Goal: Entertainment & Leisure: Consume media (video, audio)

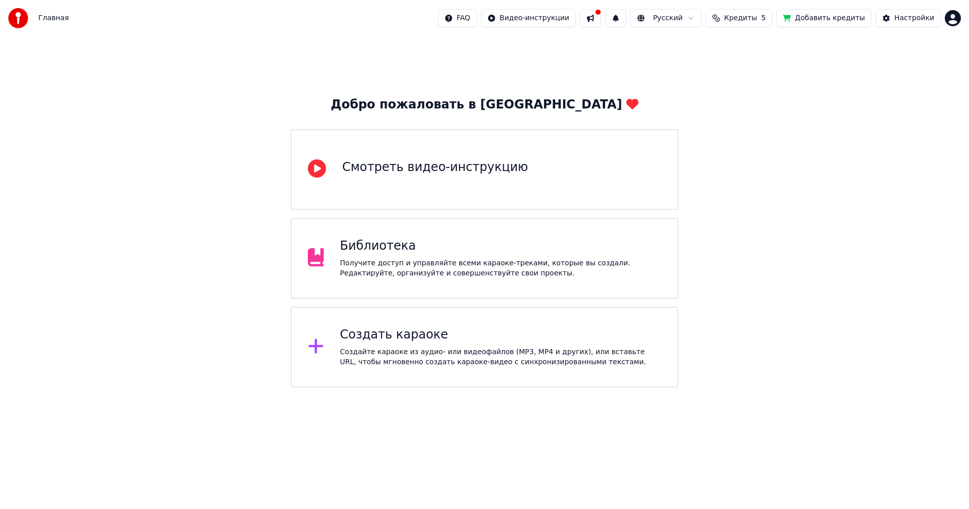
click at [399, 251] on div "Библиотека" at bounding box center [501, 246] width 322 height 16
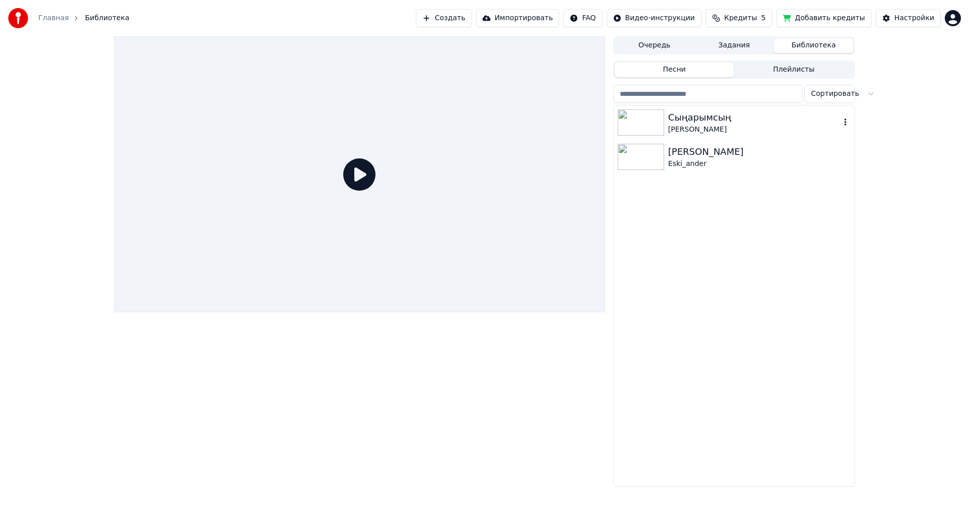
click at [692, 127] on div "[PERSON_NAME]" at bounding box center [754, 130] width 172 height 10
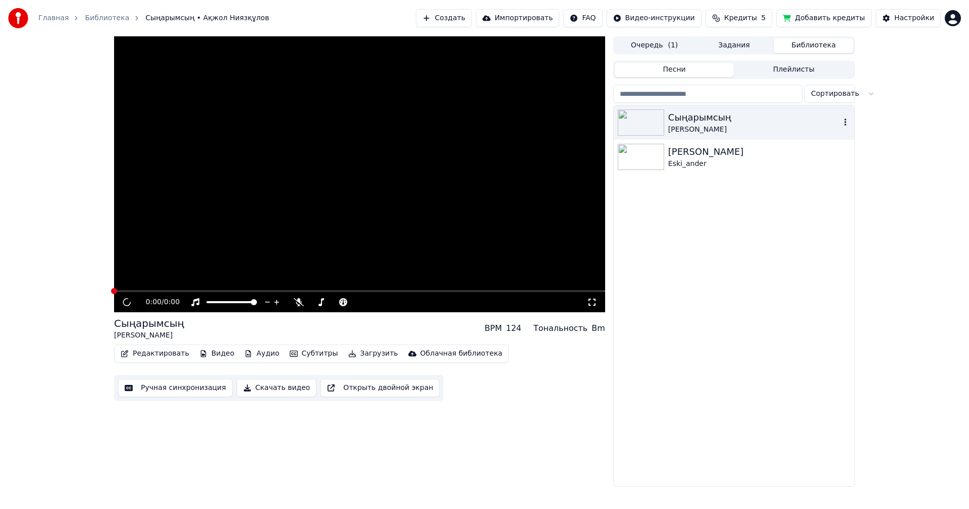
click at [692, 127] on div "[PERSON_NAME]" at bounding box center [754, 130] width 172 height 10
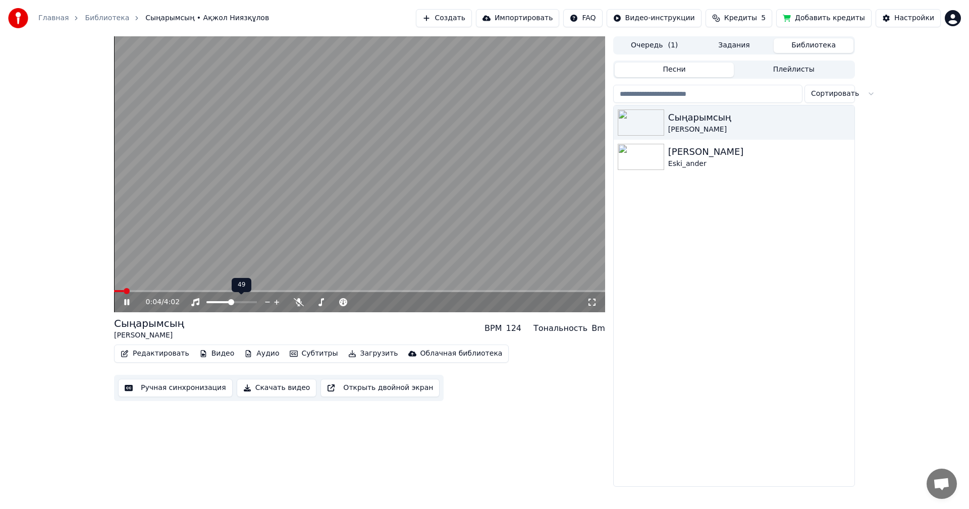
click at [231, 303] on span at bounding box center [218, 302] width 25 height 2
click at [225, 300] on div at bounding box center [240, 302] width 81 height 10
click at [224, 302] on span at bounding box center [215, 302] width 18 height 2
click at [340, 228] on video at bounding box center [359, 174] width 491 height 276
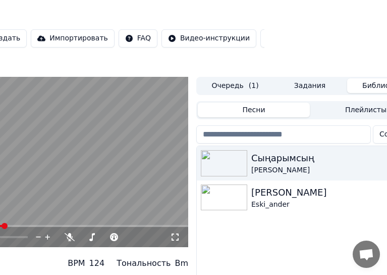
scroll to position [0, 173]
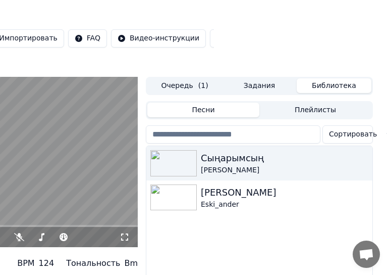
drag, startPoint x: 240, startPoint y: 166, endPoint x: -893, endPoint y: 138, distance: 1133.7
click at [0, 138] on html "Главная Библиотека Сыңарымсың • Ақжол Ниязқұлов Создать Импортировать FAQ Видео…" at bounding box center [20, 137] width 387 height 275
drag, startPoint x: 217, startPoint y: 162, endPoint x: -819, endPoint y: 124, distance: 1037.1
click at [0, 124] on html "Главная Библиотека Сыңарымсың • Ақжол Ниязқұлов Создать Импортировать FAQ Видео…" at bounding box center [20, 137] width 387 height 275
click at [239, 166] on div "[PERSON_NAME]" at bounding box center [280, 170] width 158 height 10
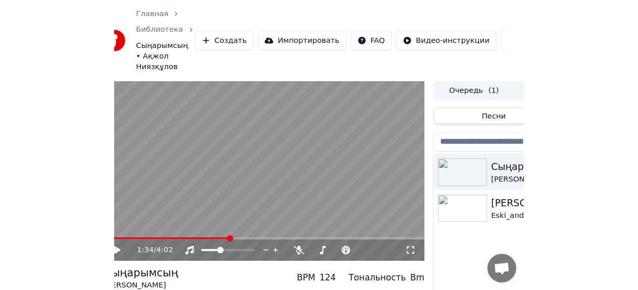
scroll to position [0, 0]
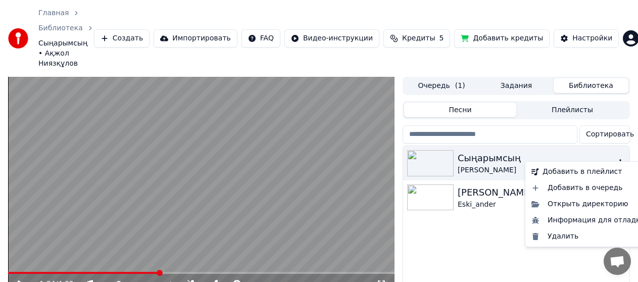
click at [619, 159] on icon "button" at bounding box center [620, 163] width 10 height 8
click at [618, 208] on div "Открыть директорию" at bounding box center [588, 204] width 122 height 16
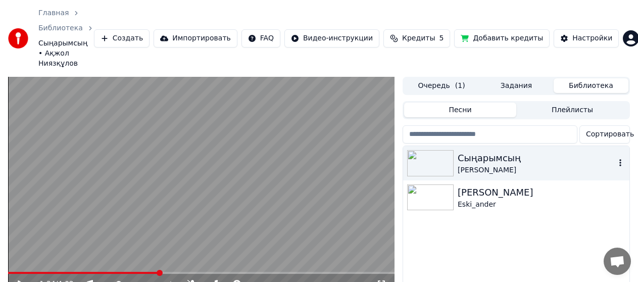
click at [140, 31] on button "Создать" at bounding box center [122, 38] width 56 height 18
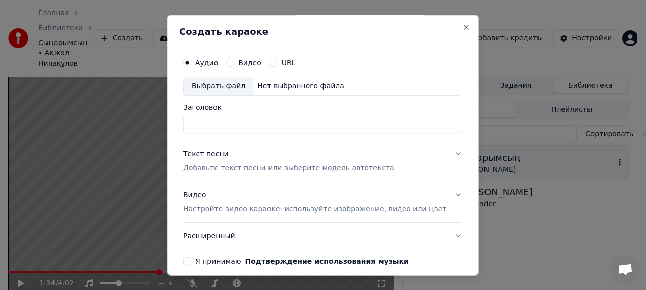
click at [449, 31] on div "Создать караоке Аудио Видео URL Выбрать файл Нет выбранного файла Заголовок Тек…" at bounding box center [323, 146] width 312 height 262
click at [463, 28] on button "Close" at bounding box center [467, 27] width 8 height 8
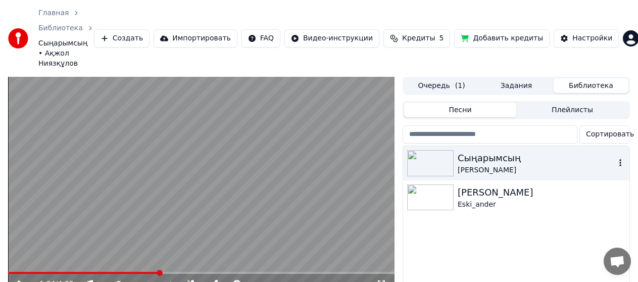
click at [497, 165] on div "[PERSON_NAME]" at bounding box center [536, 170] width 158 height 10
click at [87, 29] on icon "breadcrumb" at bounding box center [90, 28] width 7 height 7
click at [53, 27] on link "Библиотека" at bounding box center [60, 28] width 44 height 10
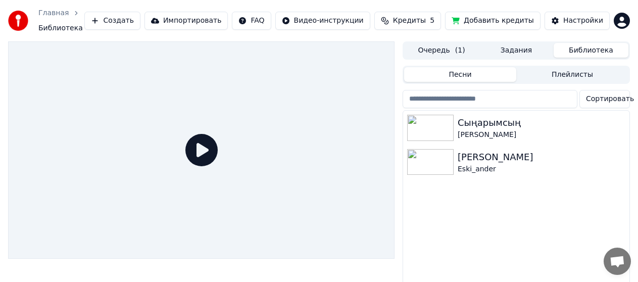
click at [45, 12] on link "Главная" at bounding box center [53, 13] width 30 height 10
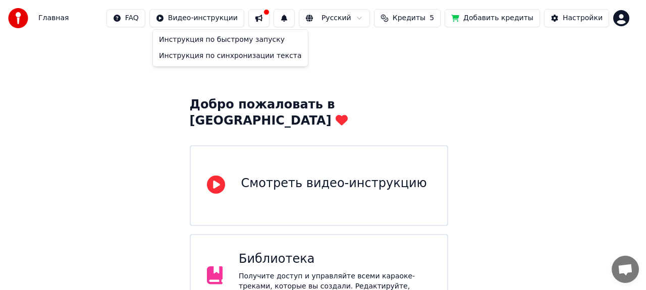
click at [244, 19] on html "Главная FAQ Видео-инструкции Русский Кредиты 5 Добавить кредиты Настройки Добро…" at bounding box center [323, 211] width 646 height 422
click at [251, 61] on div "Инструкция по синхронизации текста" at bounding box center [230, 56] width 151 height 16
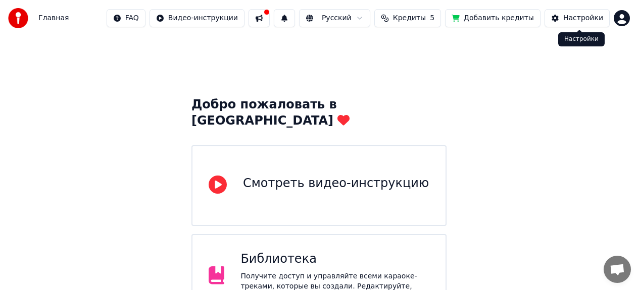
click at [585, 18] on div "Настройки" at bounding box center [583, 18] width 40 height 10
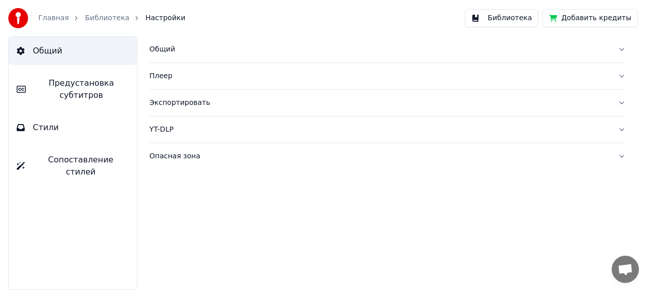
click at [181, 105] on div "Экспортировать" at bounding box center [379, 103] width 460 height 10
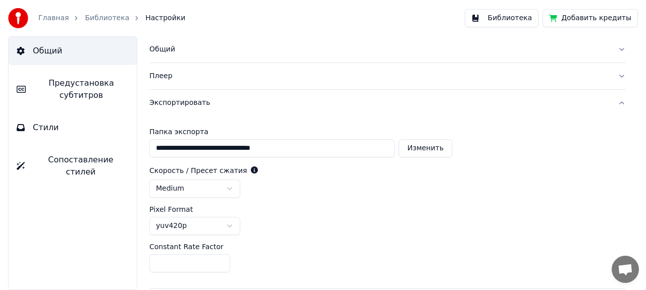
click at [181, 105] on div "Экспортировать" at bounding box center [379, 103] width 460 height 10
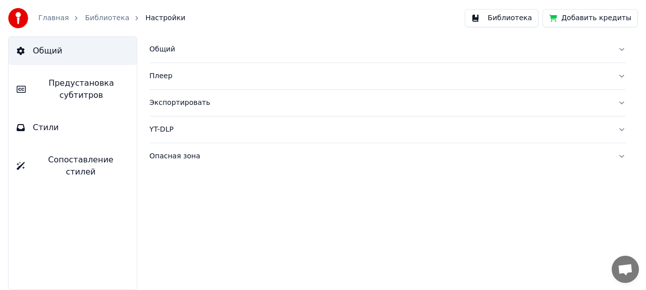
click at [182, 102] on div "Экспортировать" at bounding box center [379, 103] width 460 height 10
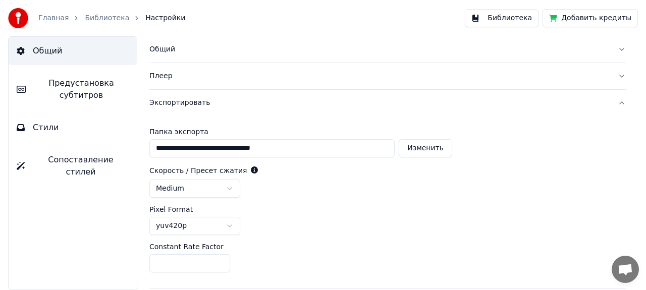
click at [85, 14] on link "Библиотека" at bounding box center [107, 18] width 44 height 10
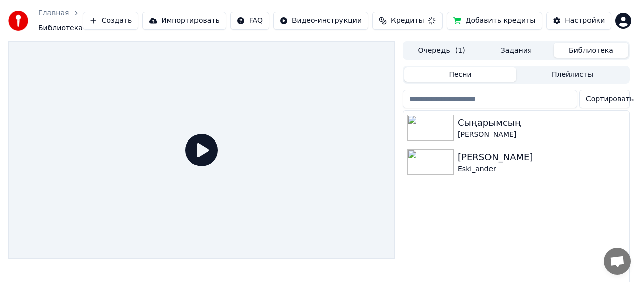
drag, startPoint x: 85, startPoint y: 14, endPoint x: 148, endPoint y: 45, distance: 70.2
click at [148, 45] on div "Главная Библиотека Создать Импортировать FAQ Видео-инструкции Кредиты Добавить …" at bounding box center [319, 141] width 638 height 282
click at [601, 73] on button "Плейлисты" at bounding box center [572, 74] width 112 height 15
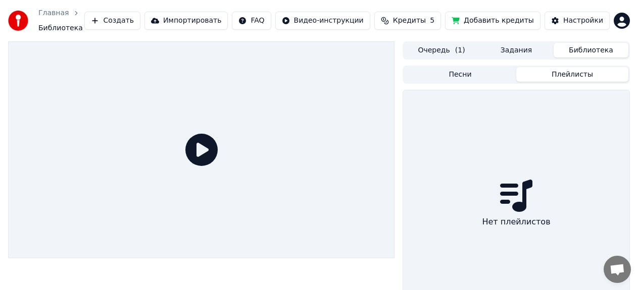
click at [443, 74] on button "Песни" at bounding box center [460, 74] width 112 height 15
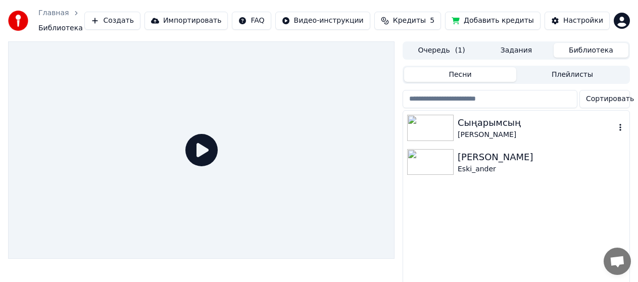
click at [617, 127] on icon "button" at bounding box center [620, 127] width 10 height 8
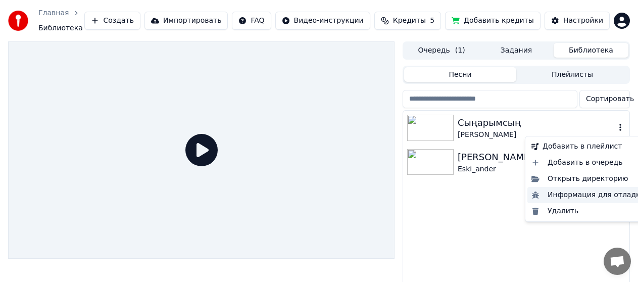
click at [591, 197] on div "Информация для отладки" at bounding box center [588, 195] width 122 height 16
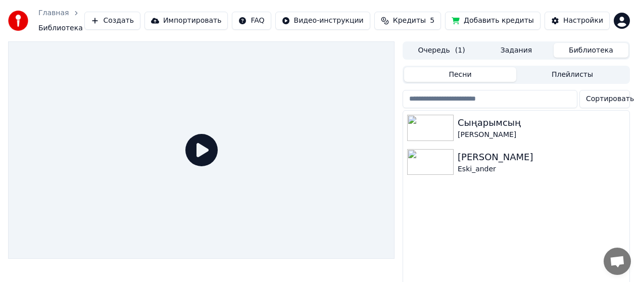
click at [228, 16] on button "Импортировать" at bounding box center [186, 21] width 84 height 18
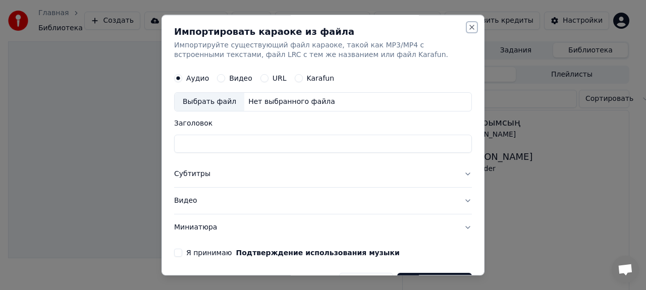
click at [468, 25] on button "Close" at bounding box center [472, 27] width 8 height 8
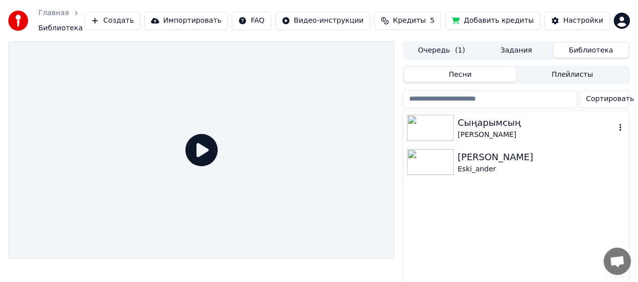
click at [467, 130] on div "[PERSON_NAME]" at bounding box center [536, 135] width 158 height 10
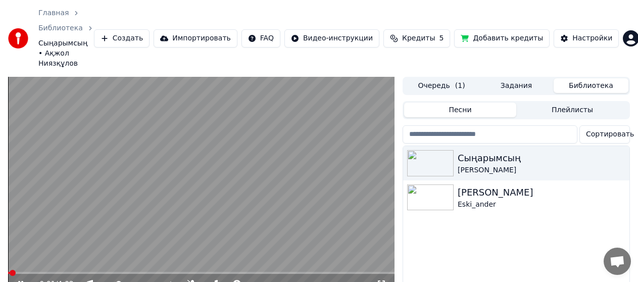
click at [179, 183] on video at bounding box center [201, 185] width 386 height 217
click at [383, 280] on icon at bounding box center [381, 284] width 10 height 8
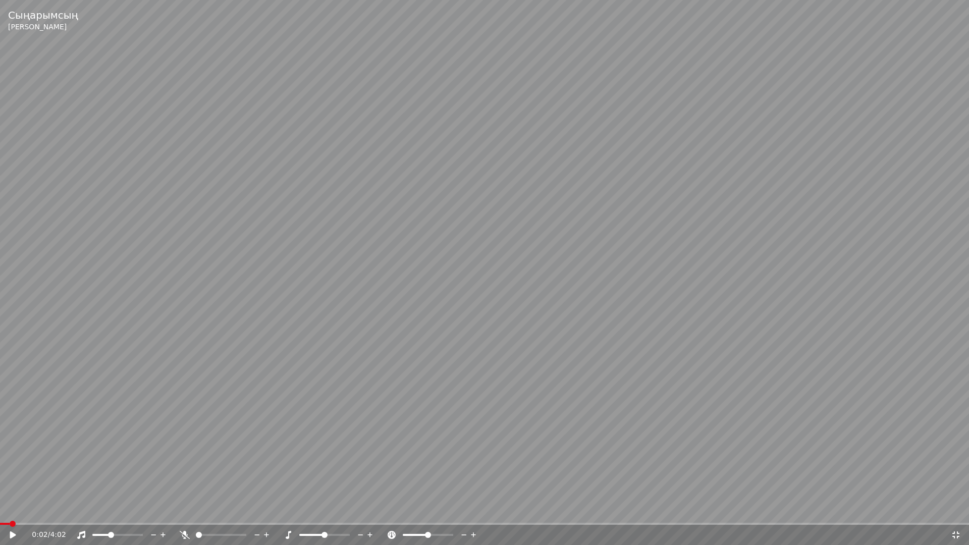
click at [951, 509] on icon at bounding box center [956, 535] width 10 height 8
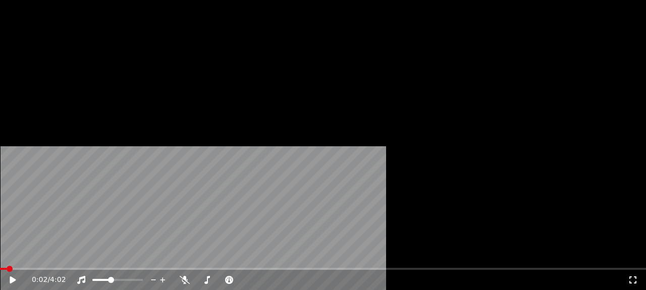
click at [342, 36] on html "Главная Библиотека Сыңарымсың • Ақжол Ниязқұлов Создать Импортировать FAQ Видео…" at bounding box center [323, 145] width 646 height 290
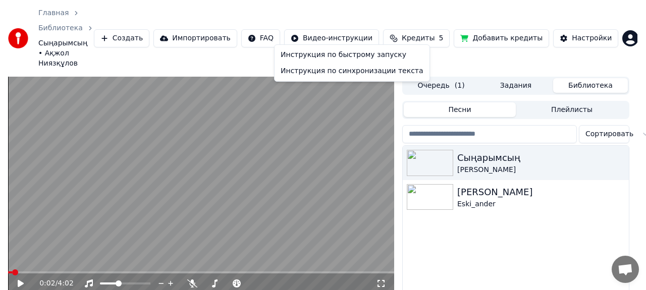
click at [413, 35] on html "Главная Библиотека Сыңарымсың • Ақжол Ниязқұлов Создать Импортировать FAQ Видео…" at bounding box center [323, 145] width 646 height 290
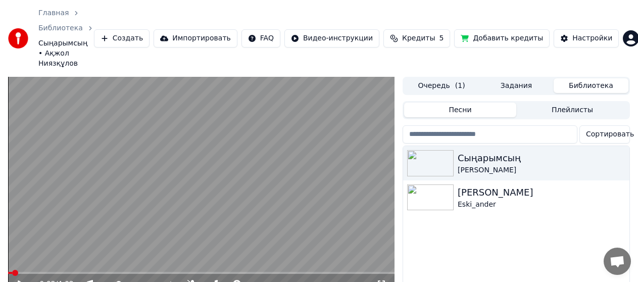
click at [413, 34] on span "Кредиты" at bounding box center [418, 38] width 33 height 10
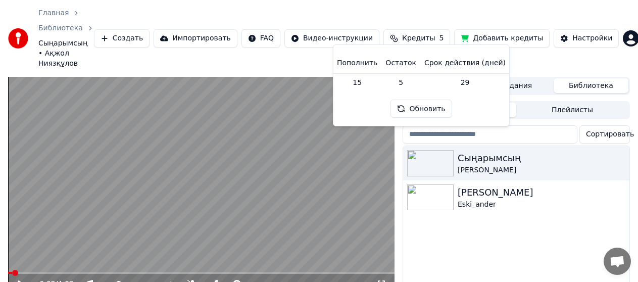
click at [505, 37] on button "Добавить кредиты" at bounding box center [501, 38] width 95 height 18
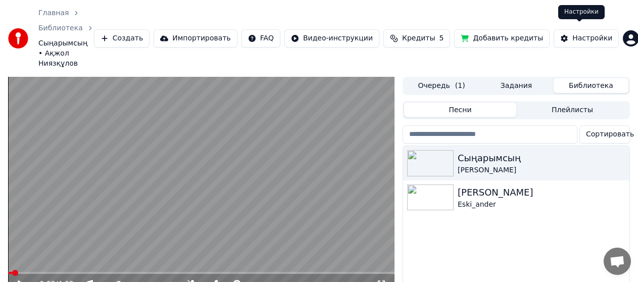
click at [584, 35] on div "Настройки" at bounding box center [592, 38] width 40 height 10
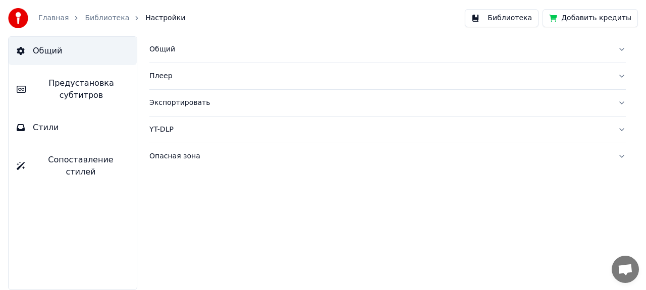
click at [177, 102] on div "Экспортировать" at bounding box center [379, 103] width 460 height 10
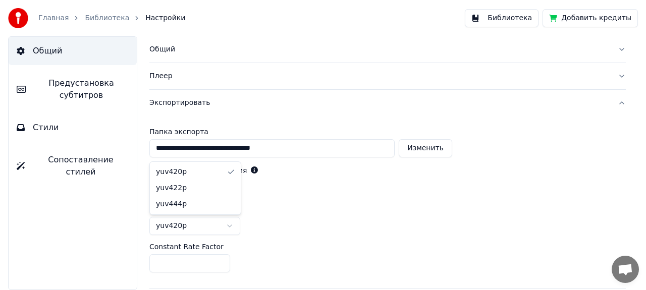
click at [233, 226] on html "**********" at bounding box center [323, 145] width 646 height 290
click at [158, 25] on html "**********" at bounding box center [323, 145] width 646 height 290
click at [148, 21] on span "Настройки" at bounding box center [165, 18] width 40 height 10
click at [41, 23] on div "Главная Библиотека Настройки" at bounding box center [96, 18] width 177 height 20
click at [44, 19] on link "Главная" at bounding box center [53, 18] width 30 height 10
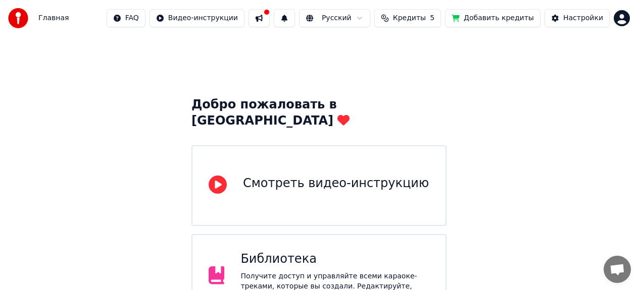
click at [259, 251] on div "Библиотека" at bounding box center [334, 259] width 189 height 16
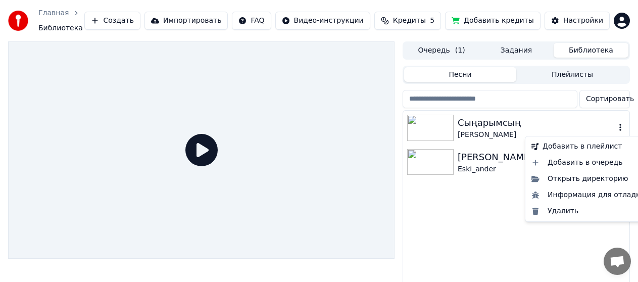
click at [620, 127] on icon "button" at bounding box center [620, 127] width 2 height 7
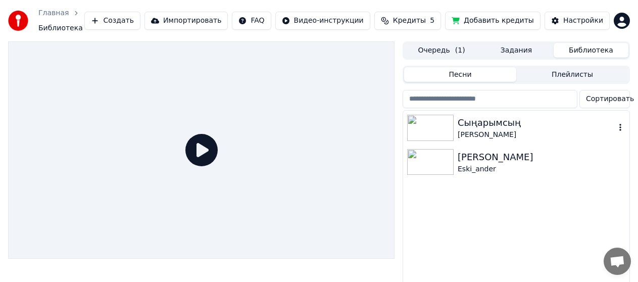
click at [481, 134] on div "[PERSON_NAME]" at bounding box center [536, 135] width 158 height 10
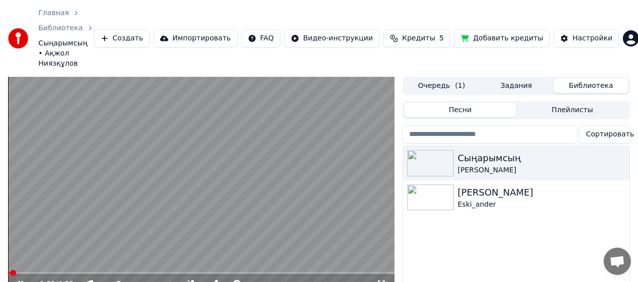
click at [222, 205] on video at bounding box center [201, 185] width 386 height 217
drag, startPoint x: 485, startPoint y: 152, endPoint x: -755, endPoint y: 36, distance: 1245.3
click at [0, 36] on html "Главная Библиотека Сыңарымсың • Ақжол Ниязқұлов Создать Импортировать FAQ Видео…" at bounding box center [319, 141] width 638 height 282
click at [263, 123] on video at bounding box center [201, 185] width 386 height 217
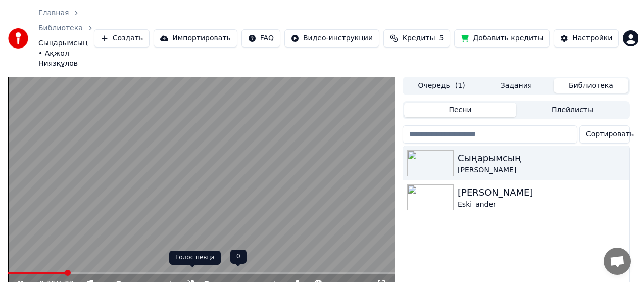
click at [194, 280] on icon at bounding box center [192, 284] width 10 height 8
click at [192, 280] on icon at bounding box center [192, 284] width 10 height 8
click at [192, 280] on icon at bounding box center [193, 284] width 6 height 8
click at [192, 280] on icon at bounding box center [192, 284] width 10 height 8
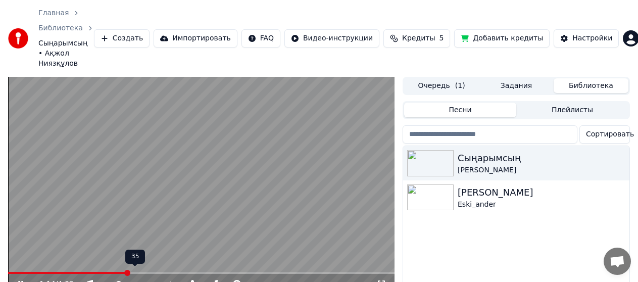
click at [108, 283] on span at bounding box center [109, 284] width 18 height 2
click at [104, 283] on span at bounding box center [104, 284] width 8 height 2
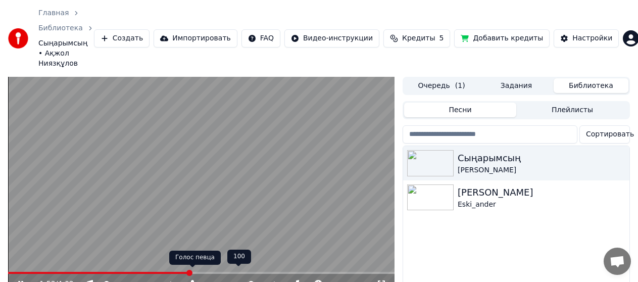
click at [193, 280] on icon at bounding box center [192, 284] width 10 height 8
